Goal: Transaction & Acquisition: Purchase product/service

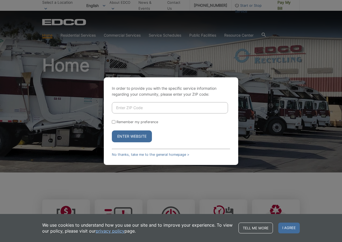
drag, startPoint x: 118, startPoint y: 107, endPoint x: 127, endPoint y: 111, distance: 9.4
click at [118, 107] on input "Enter ZIP Code" at bounding box center [170, 107] width 116 height 11
type input "92129"
click at [114, 121] on input "Remember my preference" at bounding box center [114, 122] width 4 height 4
checkbox input "true"
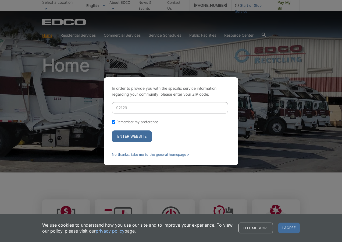
click at [135, 135] on button "Enter Website" at bounding box center [132, 136] width 40 height 12
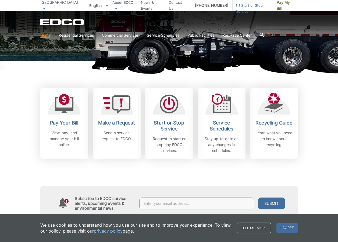
scroll to position [117, 0]
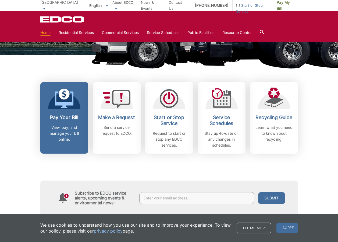
click at [68, 115] on h2 "Pay Your Bill" at bounding box center [64, 117] width 40 height 6
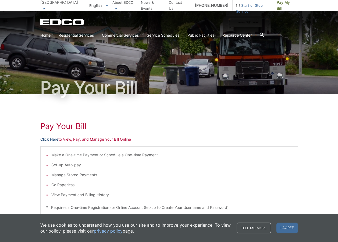
click at [52, 138] on link "Click Here" at bounding box center [49, 139] width 18 height 6
click at [52, 139] on link "Click Here" at bounding box center [49, 139] width 18 height 6
